Goal: Information Seeking & Learning: Learn about a topic

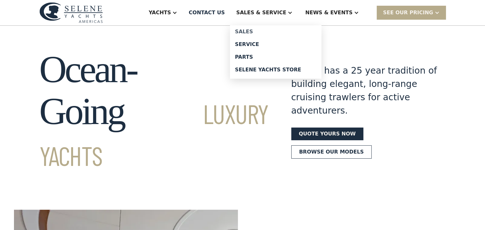
click at [270, 31] on div "Sales" at bounding box center [275, 31] width 81 height 5
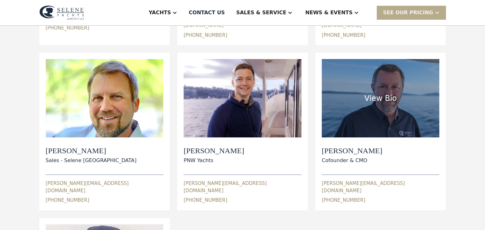
scroll to position [211, 0]
click at [383, 93] on div "View Bio" at bounding box center [381, 98] width 32 height 11
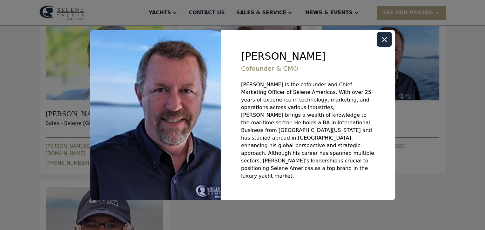
scroll to position [248, 0]
click at [383, 42] on icon "Close modal" at bounding box center [384, 39] width 5 height 5
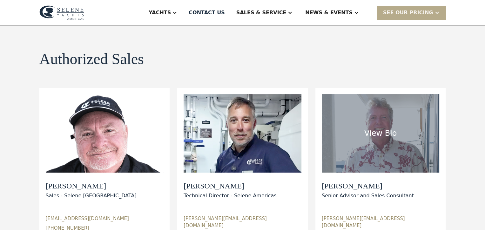
scroll to position [0, 0]
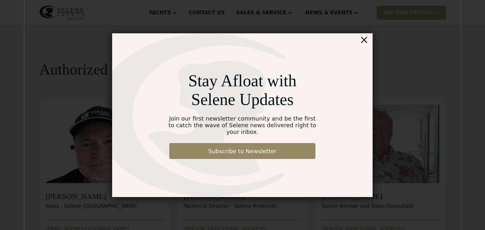
click at [366, 42] on div "×" at bounding box center [364, 39] width 9 height 13
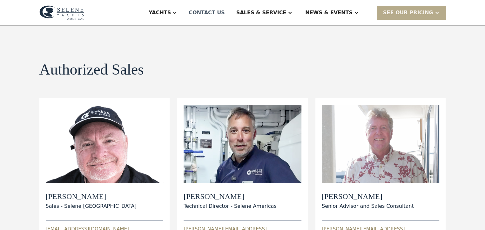
click at [225, 13] on div "Contact US" at bounding box center [207, 13] width 36 height 8
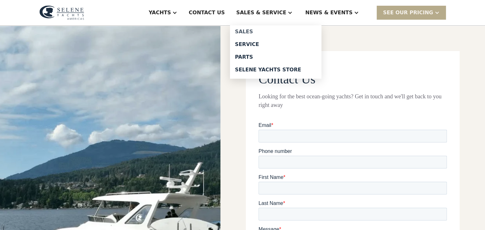
click at [270, 30] on div "Sales" at bounding box center [275, 31] width 81 height 5
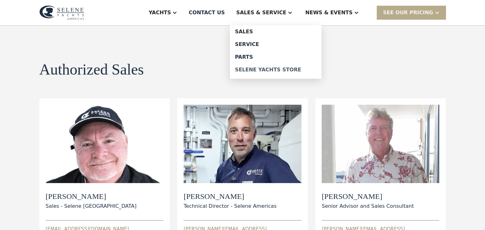
click at [288, 68] on div "Selene Yachts Store" at bounding box center [275, 69] width 81 height 5
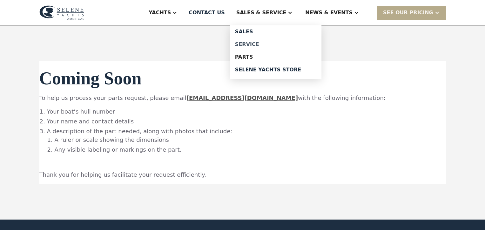
click at [270, 43] on div "Service" at bounding box center [275, 44] width 81 height 5
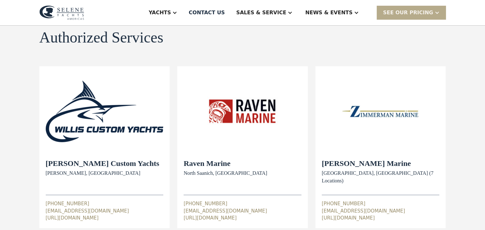
scroll to position [31, 0]
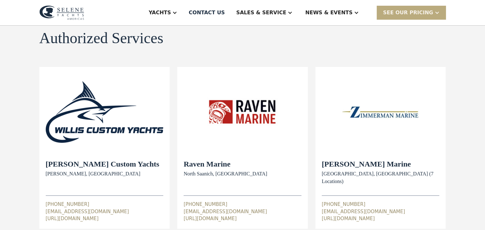
click at [438, 11] on div at bounding box center [437, 12] width 5 height 5
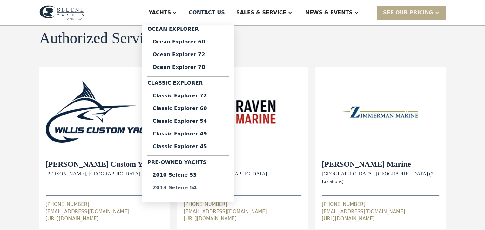
click at [196, 188] on div "2013 Selene 54" at bounding box center [188, 188] width 71 height 5
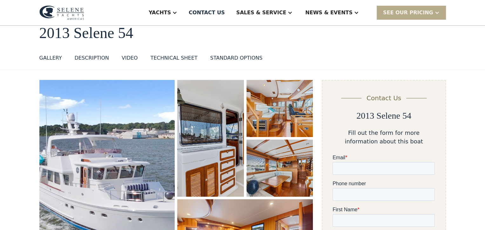
scroll to position [38, 0]
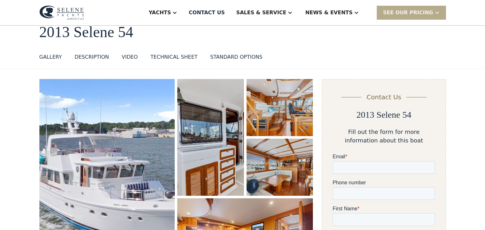
click at [228, 57] on div "STANDARD OPTIONS" at bounding box center [236, 57] width 52 height 8
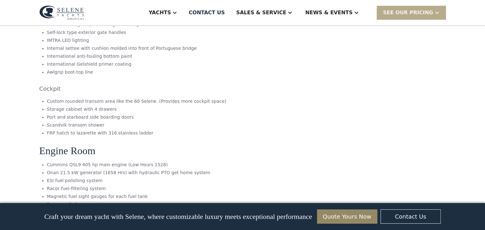
scroll to position [2757, 0]
